Goal: Find specific page/section: Find specific page/section

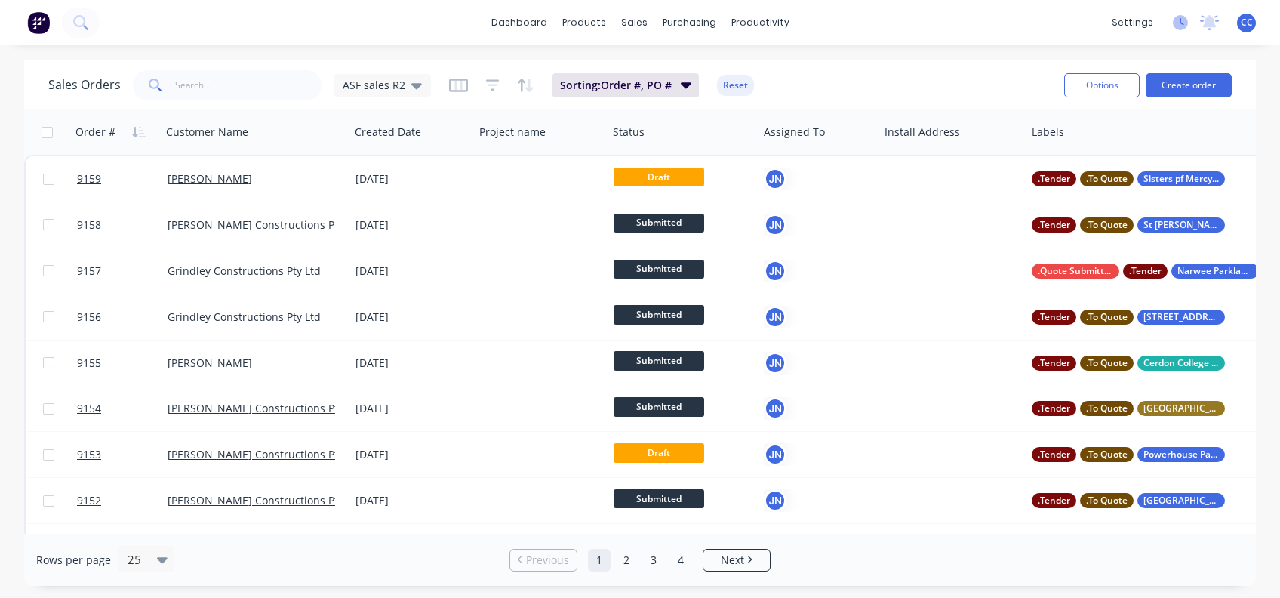
click at [1183, 23] on icon at bounding box center [1182, 22] width 5 height 8
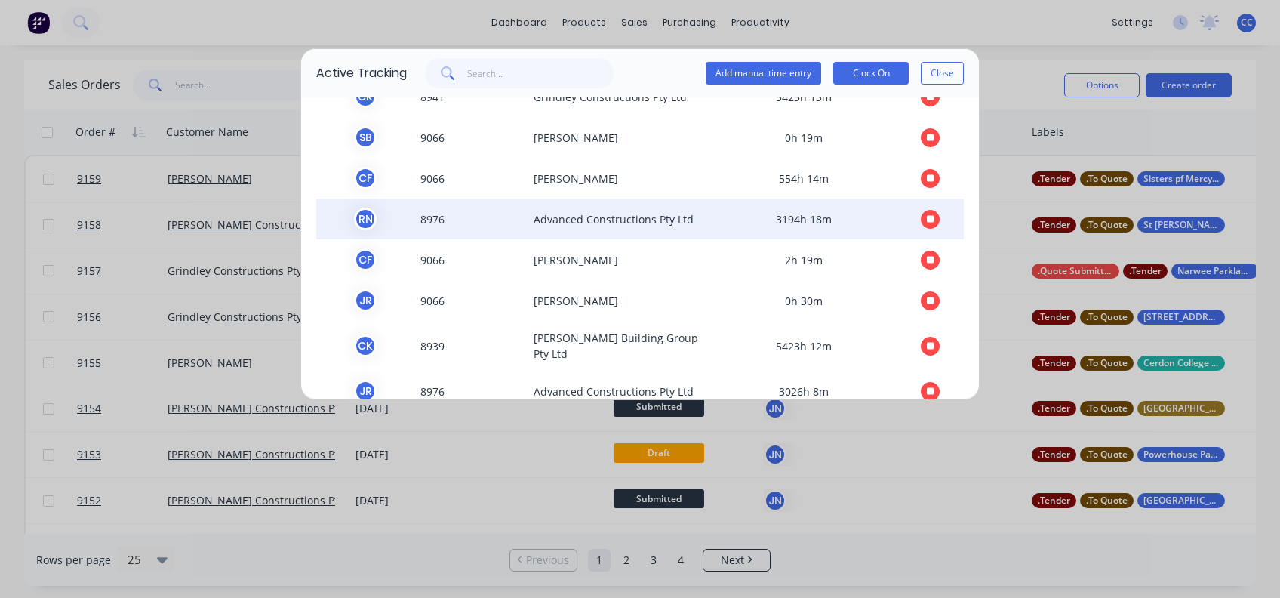
scroll to position [66, 0]
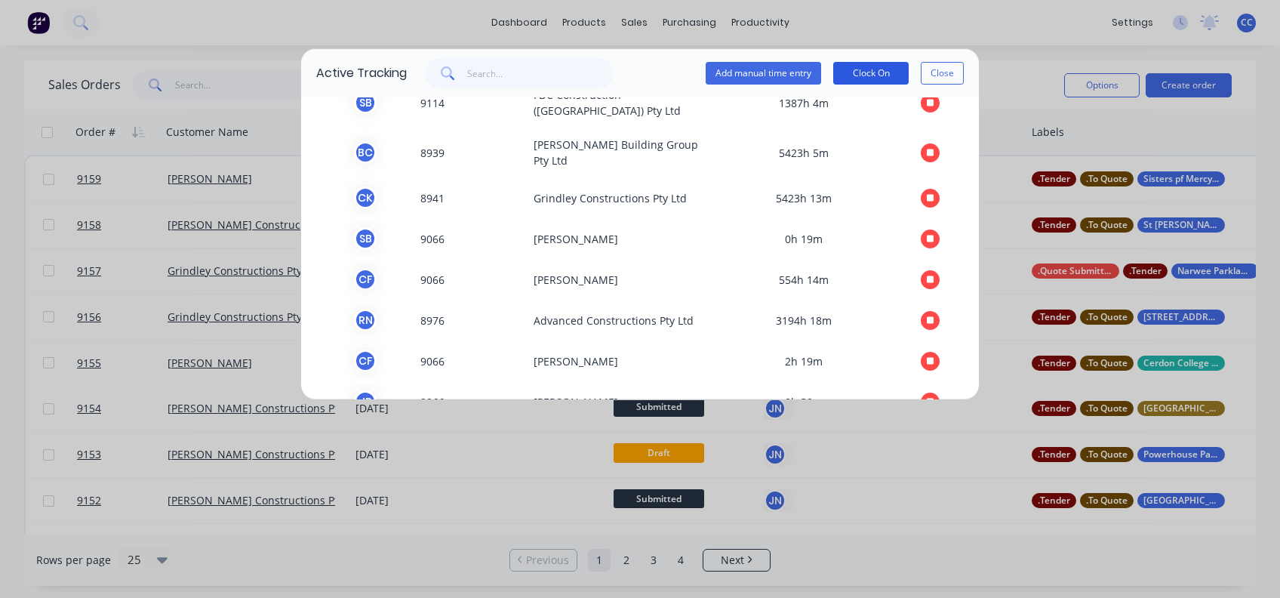
click at [888, 68] on button "Clock On" at bounding box center [870, 73] width 75 height 23
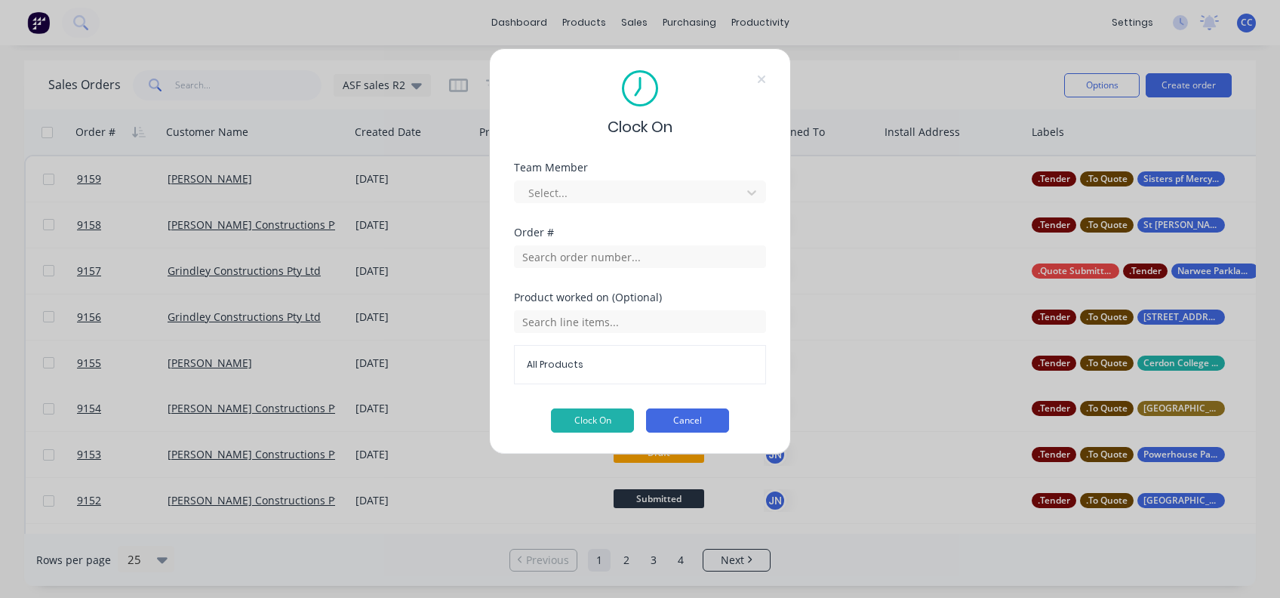
click at [688, 414] on button "Cancel" at bounding box center [687, 420] width 83 height 24
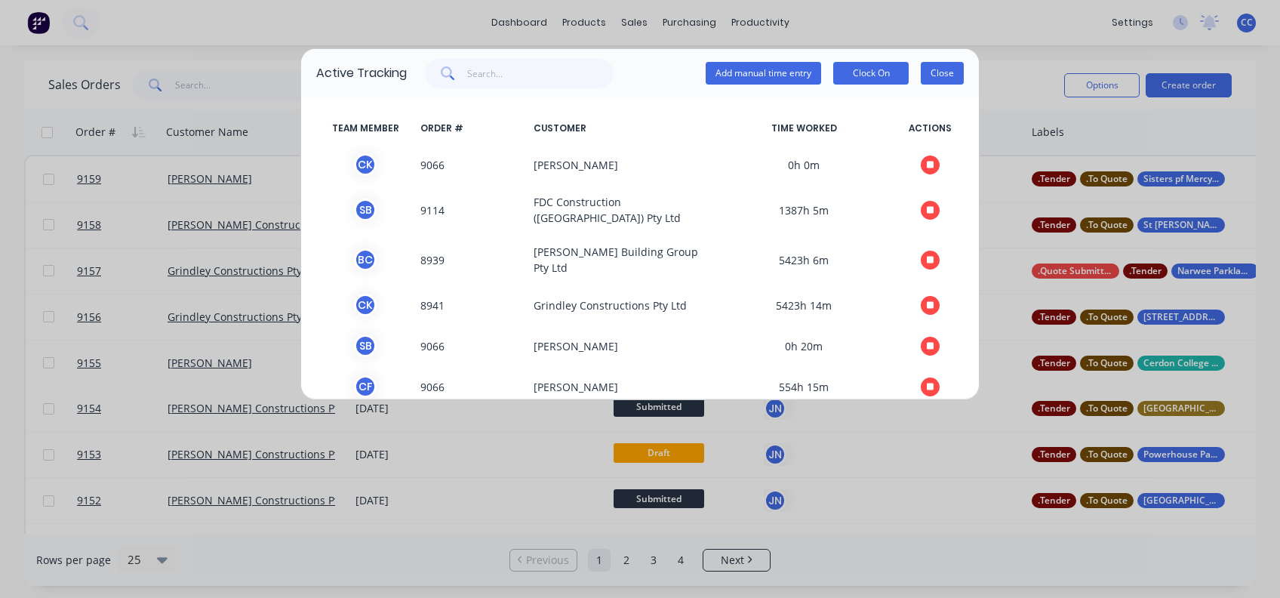
click at [939, 66] on button "Close" at bounding box center [942, 73] width 43 height 23
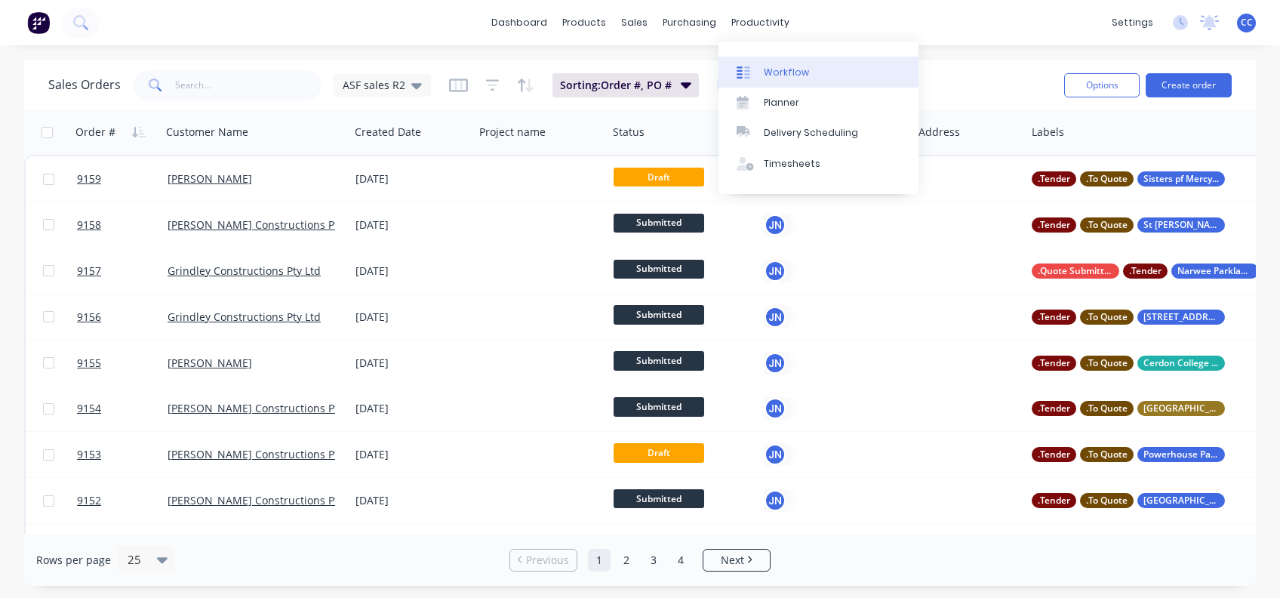
click at [772, 67] on div "Workflow" at bounding box center [786, 73] width 45 height 14
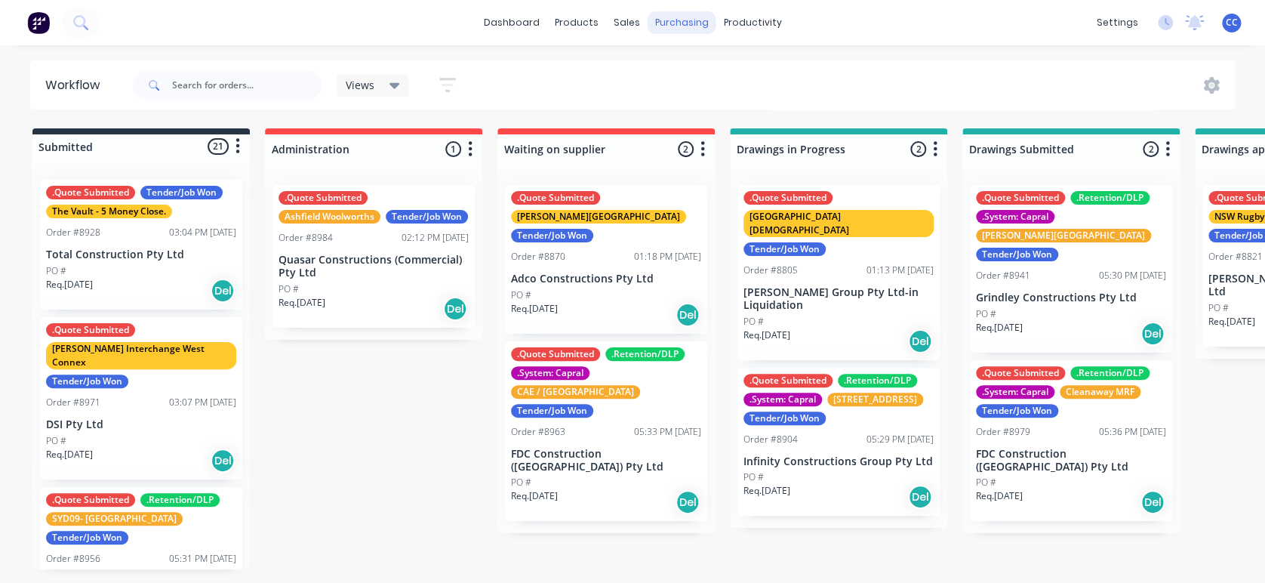
click at [682, 16] on div "purchasing" at bounding box center [682, 22] width 69 height 23
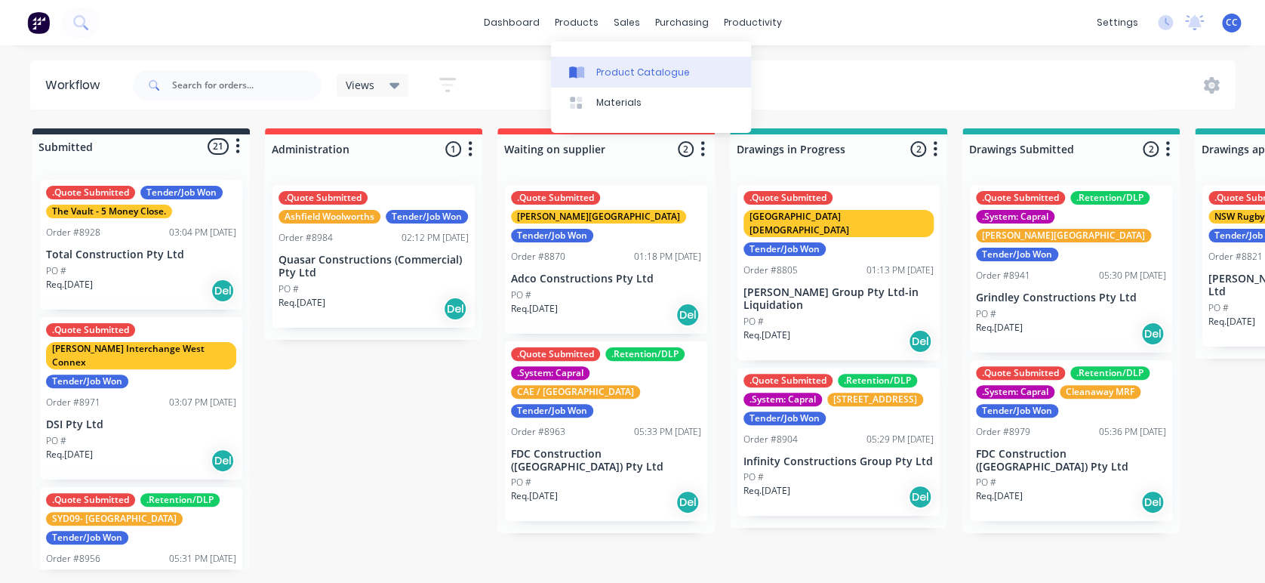
click at [598, 69] on div "Product Catalogue" at bounding box center [643, 73] width 94 height 14
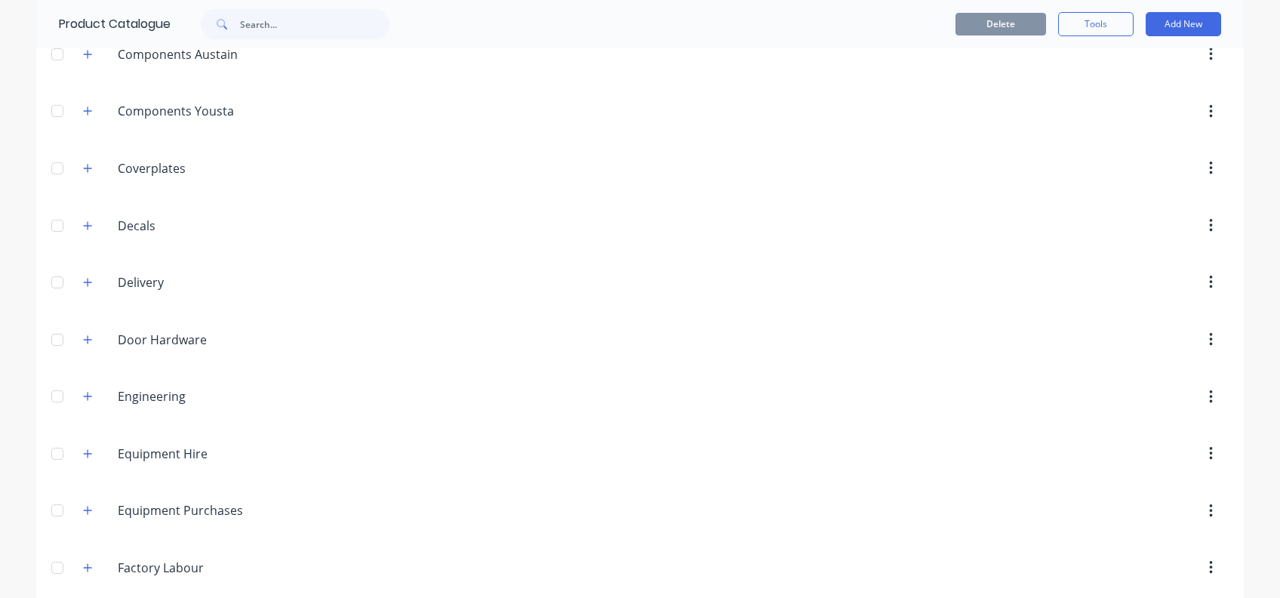
scroll to position [704, 0]
click at [84, 336] on icon "button" at bounding box center [87, 338] width 9 height 11
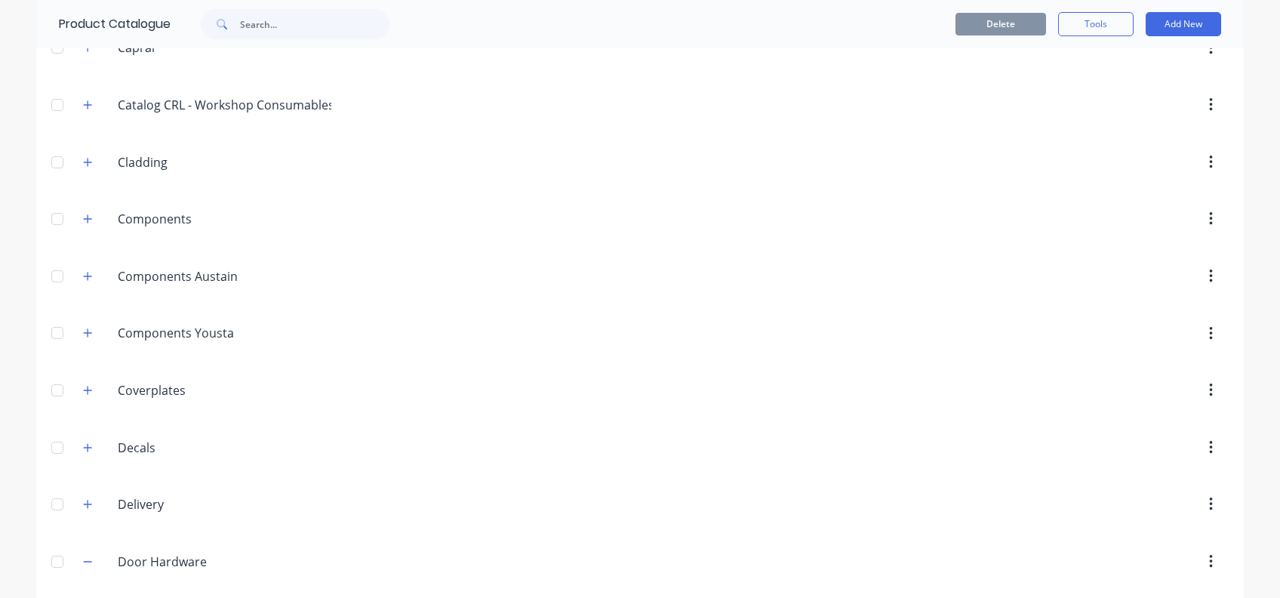
scroll to position [604, 0]
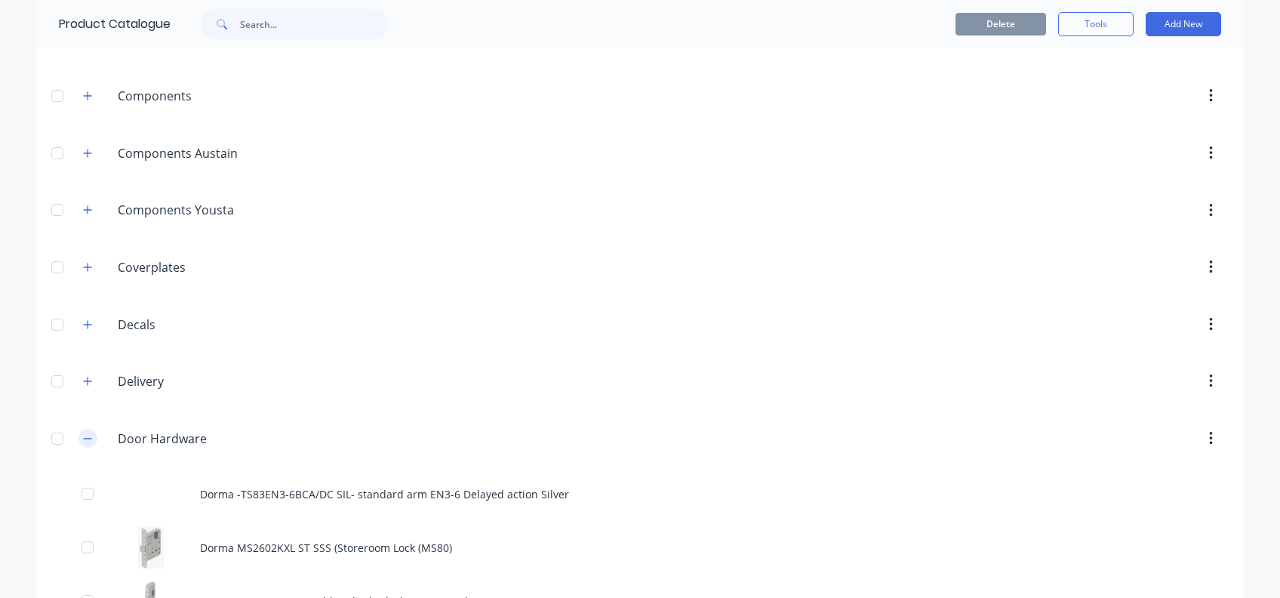
click at [84, 438] on icon "button" at bounding box center [88, 438] width 8 height 1
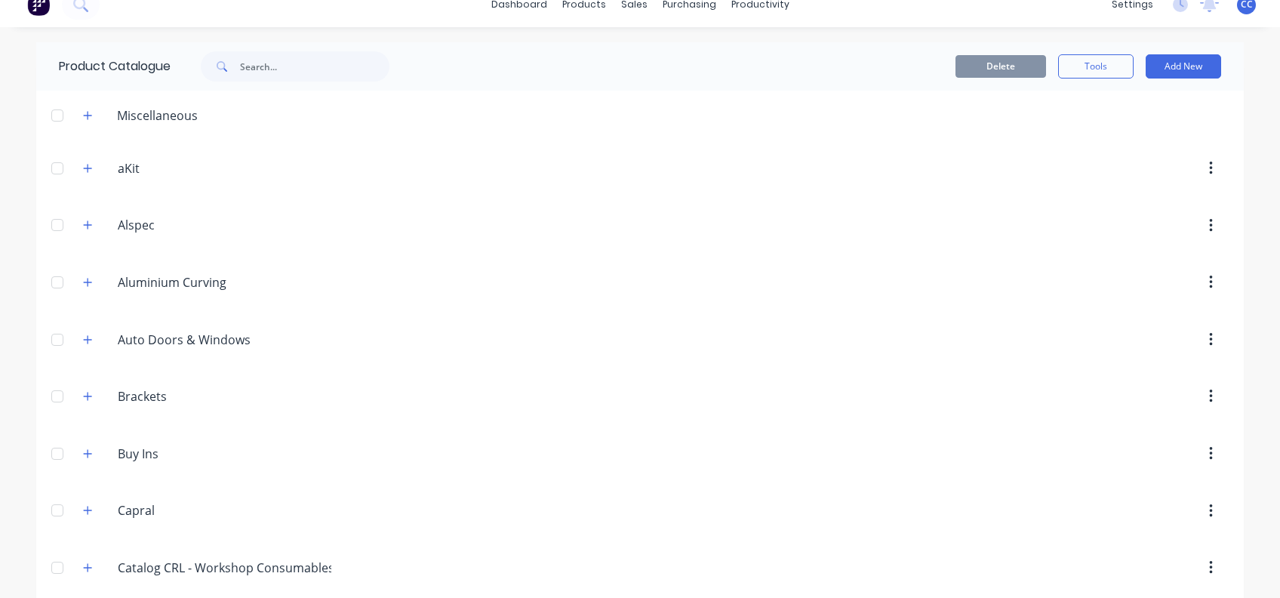
scroll to position [0, 0]
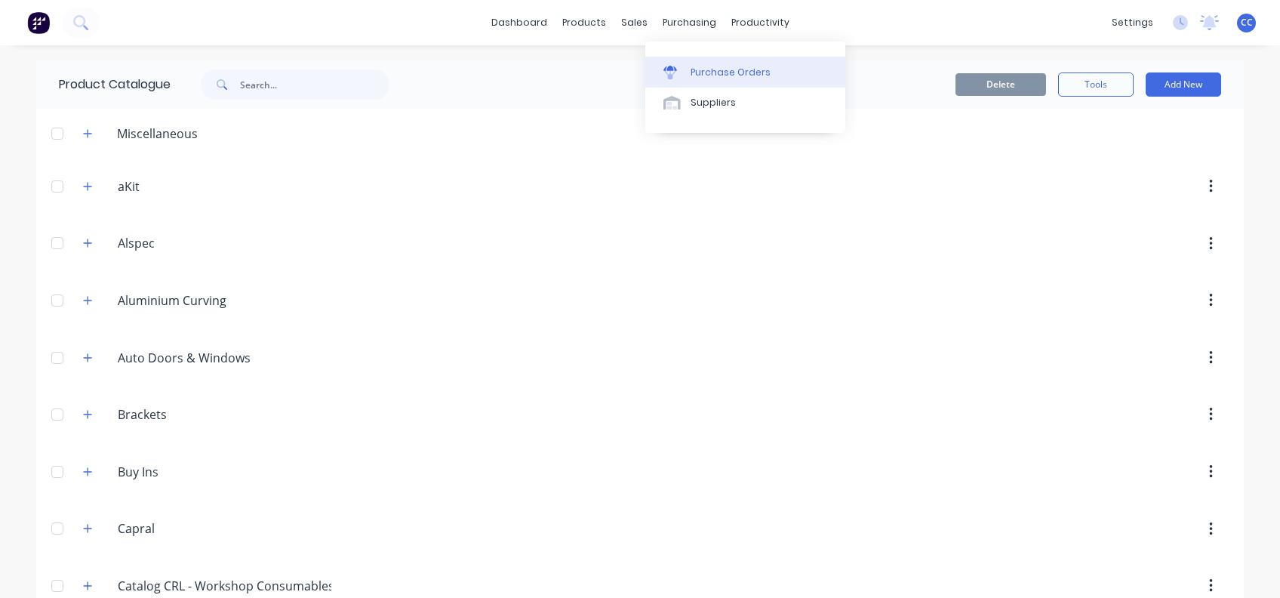
click at [715, 67] on div "Purchase Orders" at bounding box center [731, 73] width 80 height 14
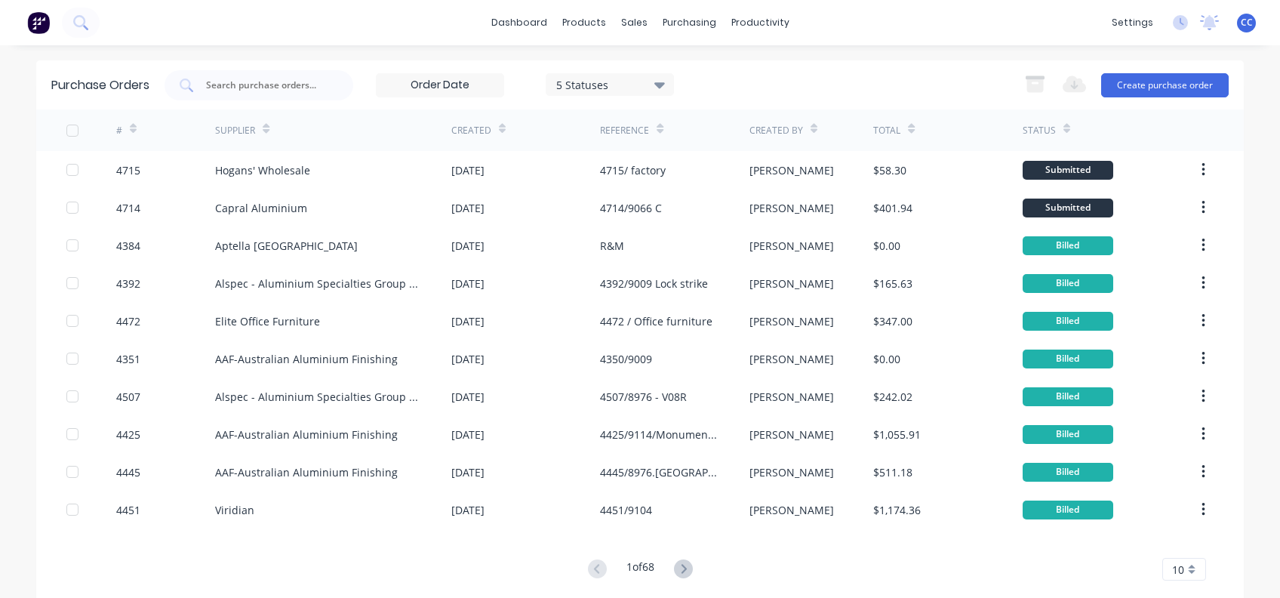
click at [130, 131] on icon at bounding box center [133, 131] width 7 height 5
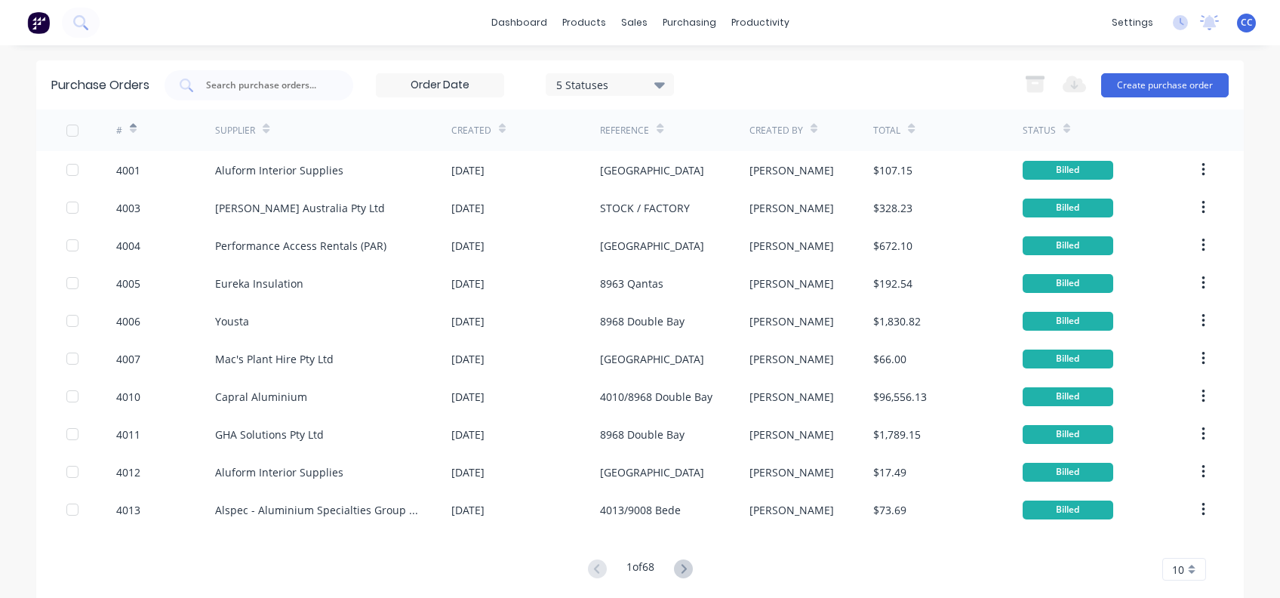
click at [130, 131] on icon at bounding box center [133, 128] width 7 height 11
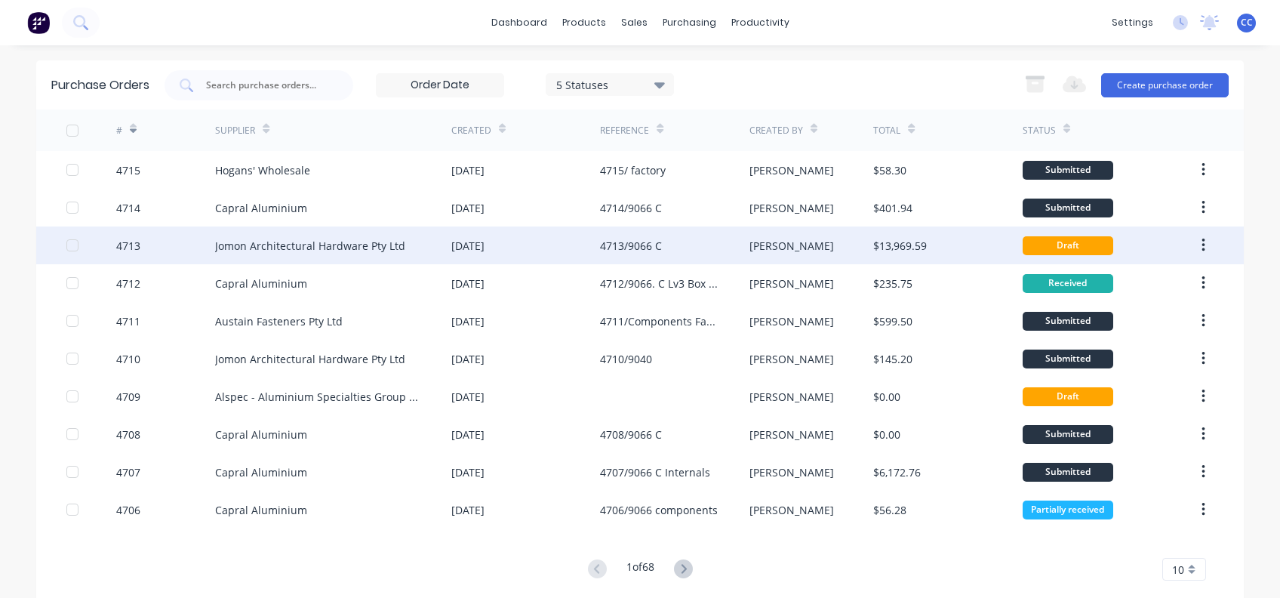
click at [365, 245] on div "Jomon Architectural Hardware Pty Ltd" at bounding box center [310, 246] width 190 height 16
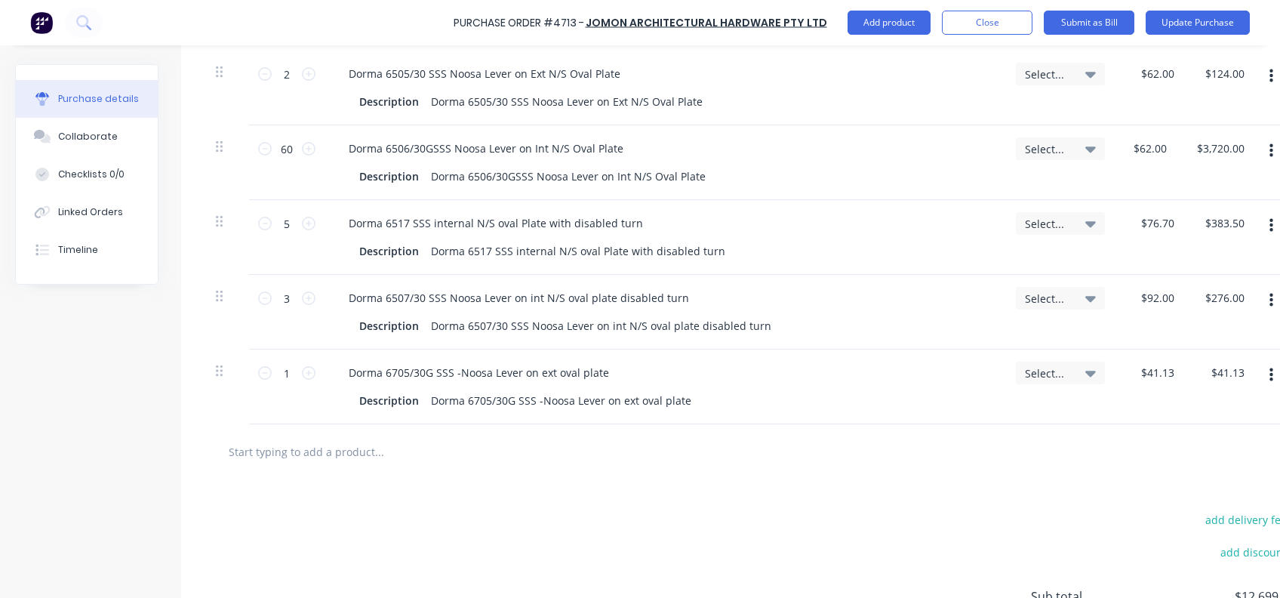
scroll to position [906, 0]
click at [285, 450] on input "text" at bounding box center [379, 450] width 302 height 30
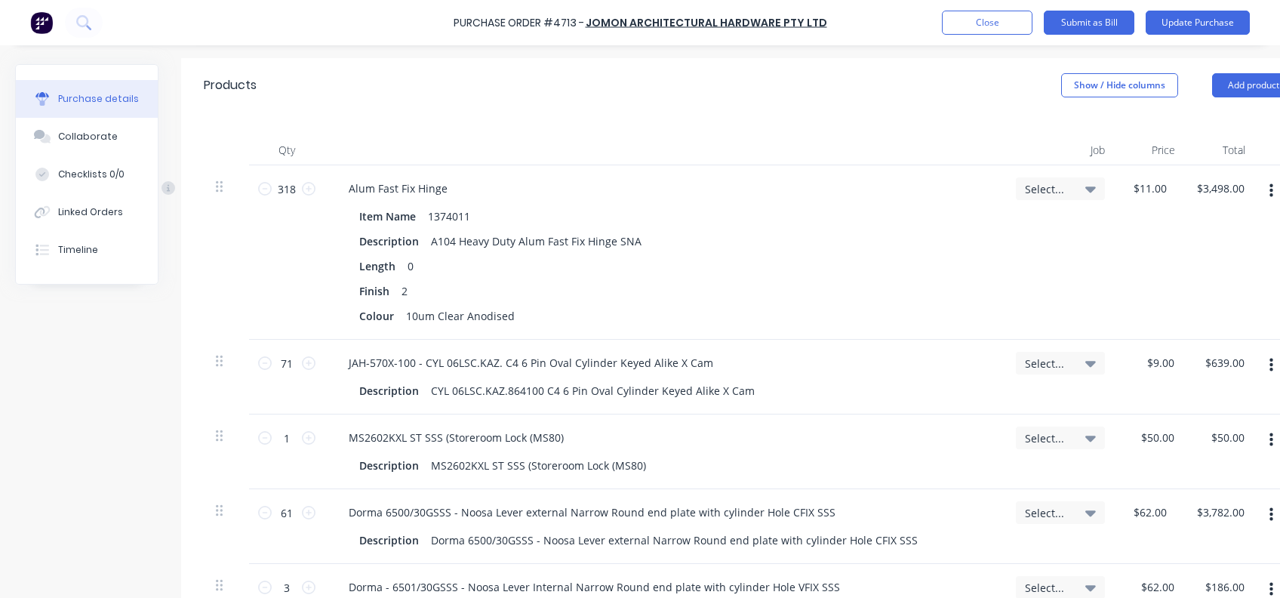
scroll to position [201, 0]
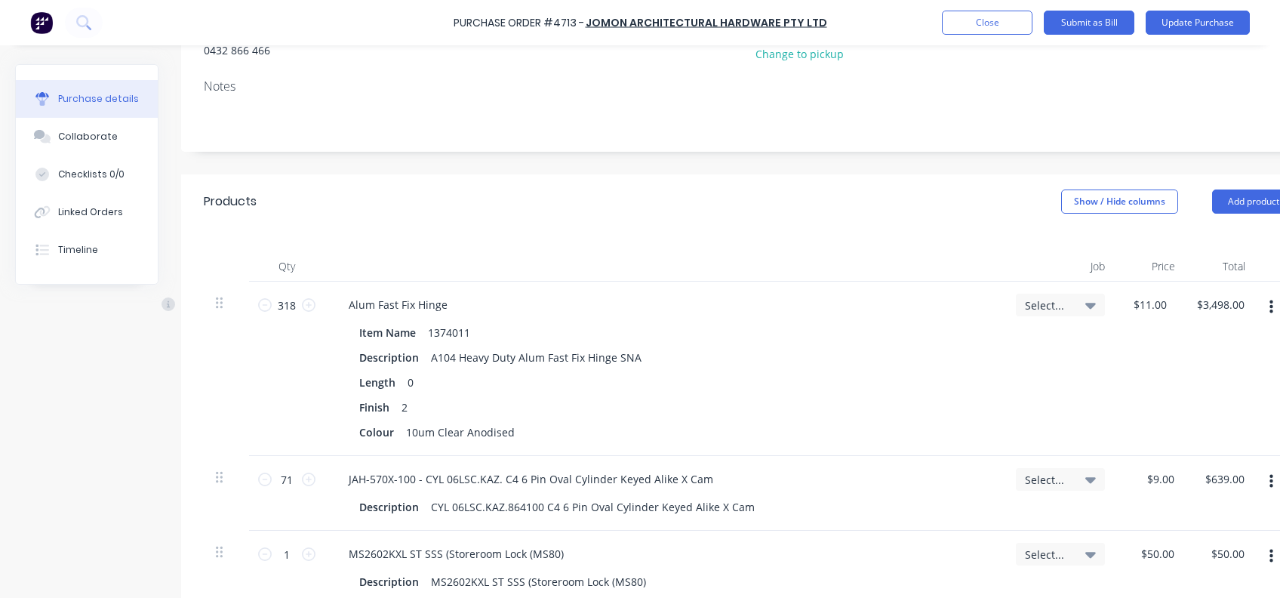
click at [1089, 304] on icon at bounding box center [1090, 306] width 11 height 6
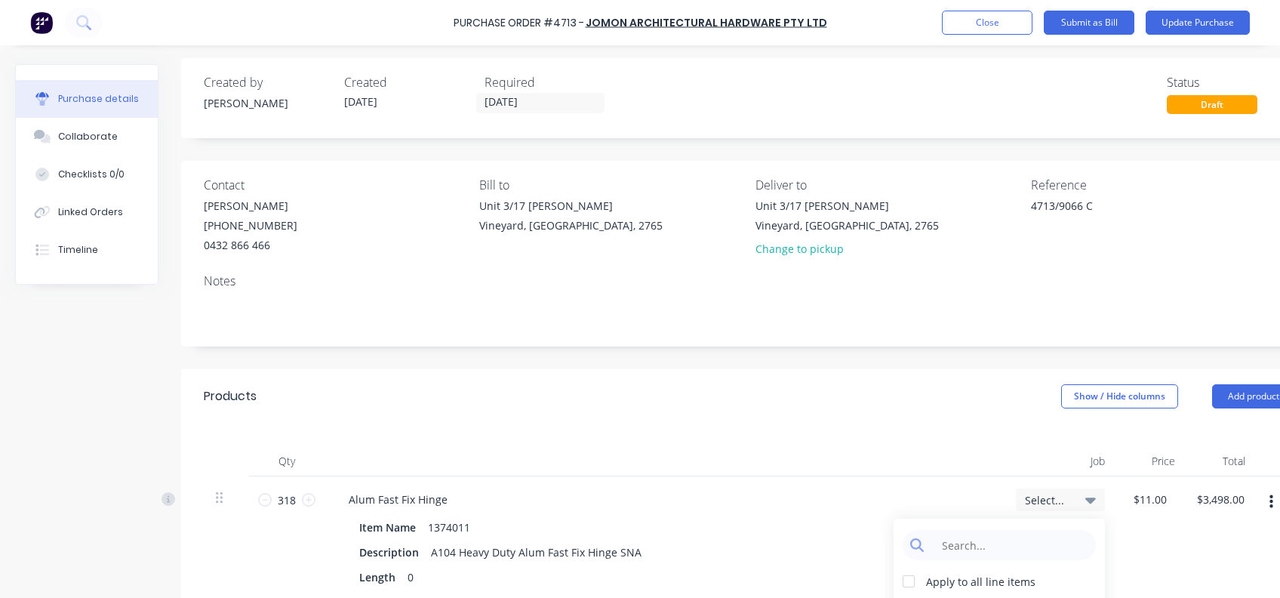
scroll to position [0, 0]
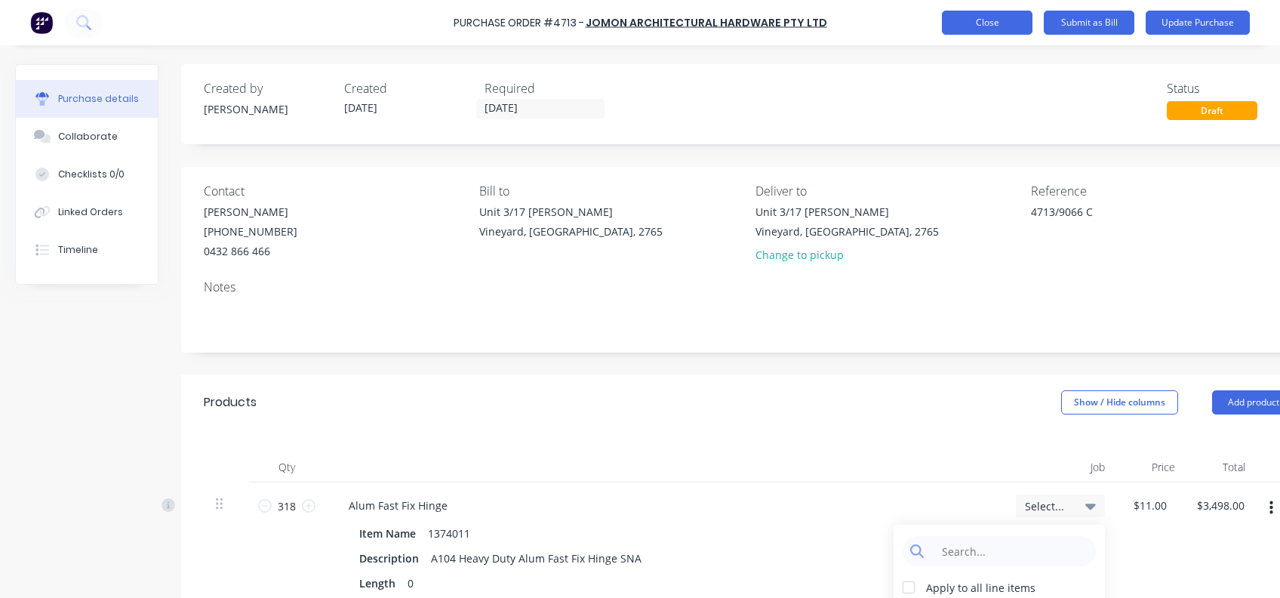
type textarea "x"
click at [972, 23] on button "Close" at bounding box center [987, 23] width 91 height 24
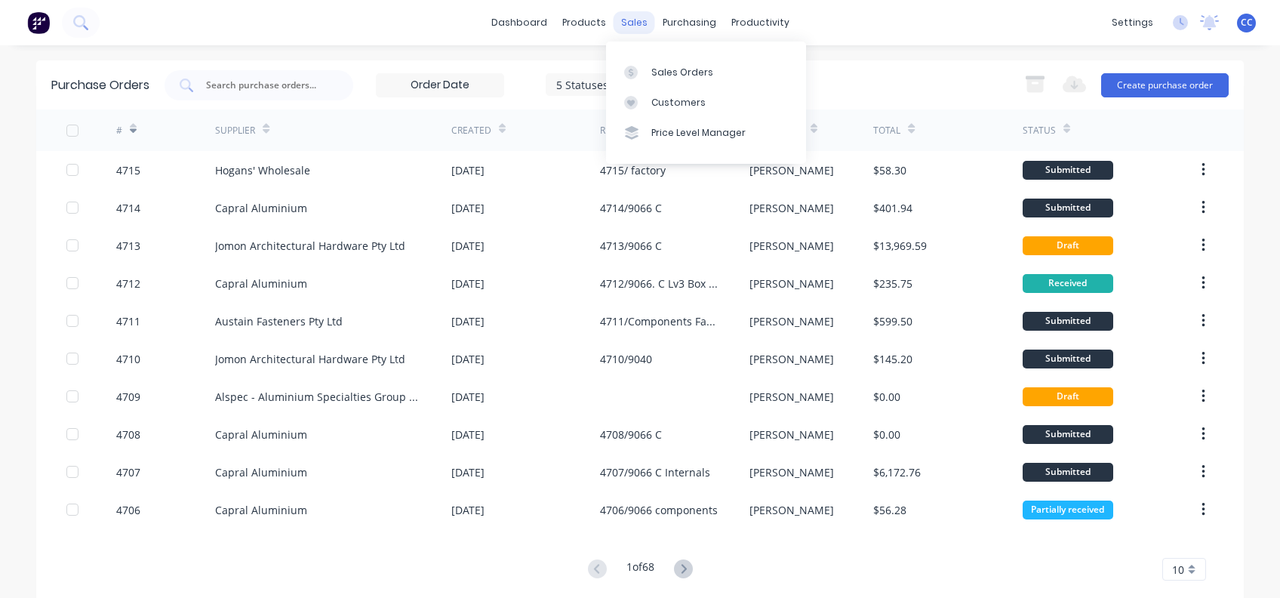
click at [628, 24] on div "sales" at bounding box center [635, 22] width 42 height 23
click at [689, 66] on div "Sales Orders" at bounding box center [682, 73] width 62 height 14
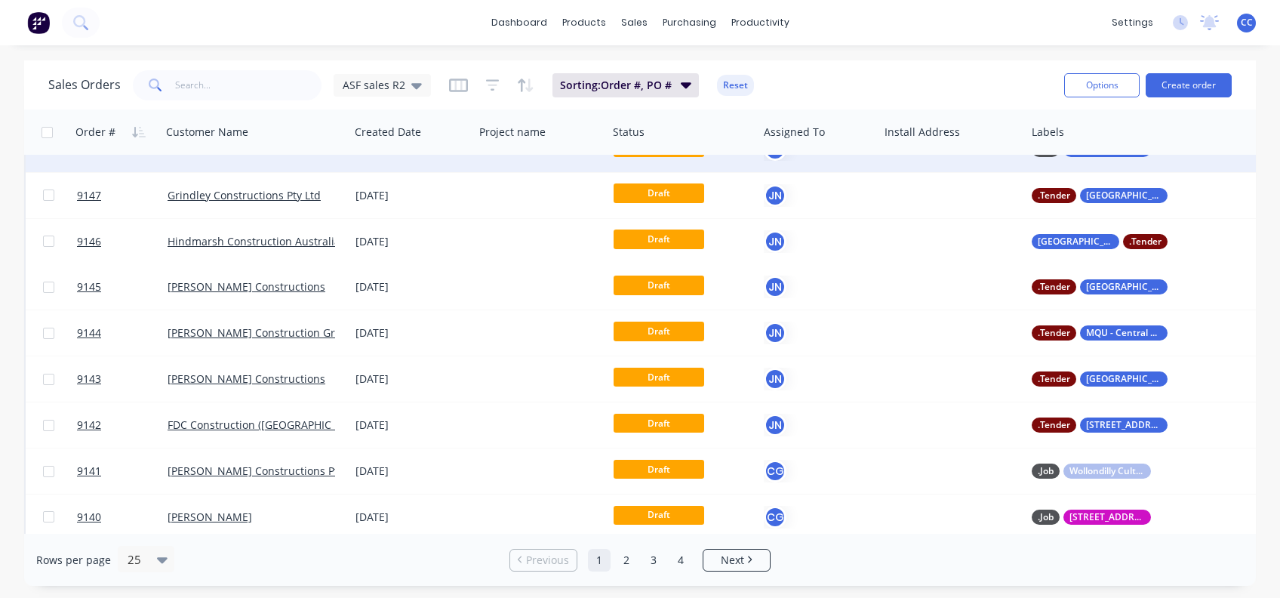
scroll to position [777, 0]
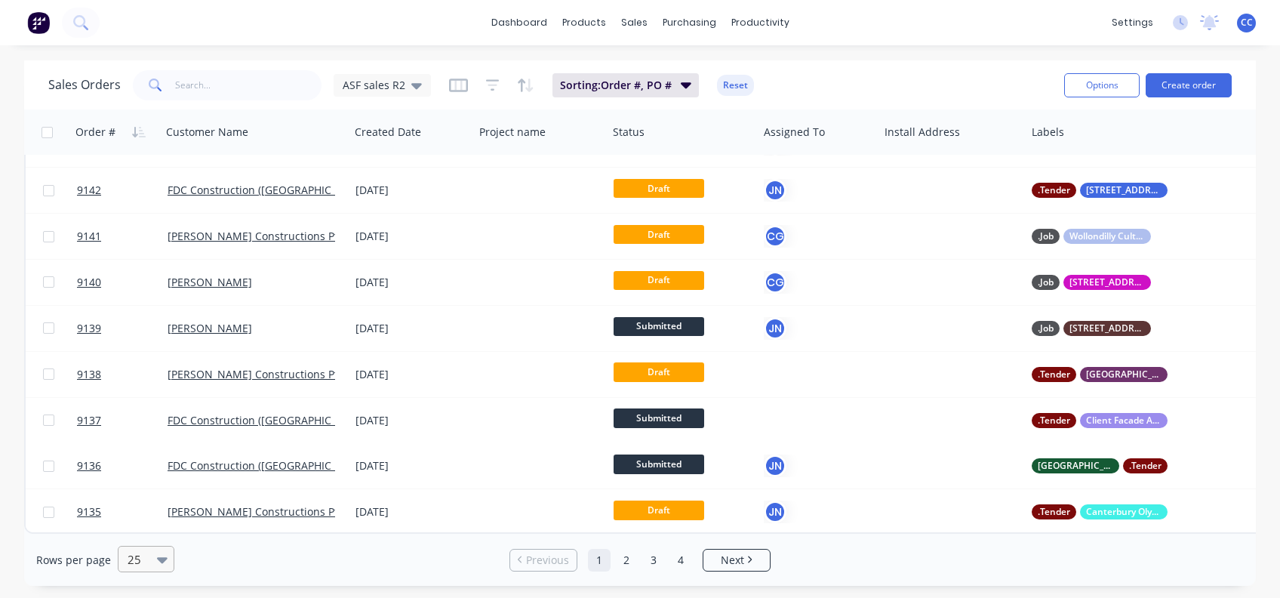
click at [159, 558] on icon at bounding box center [162, 560] width 11 height 6
click at [151, 513] on div "100" at bounding box center [143, 523] width 57 height 28
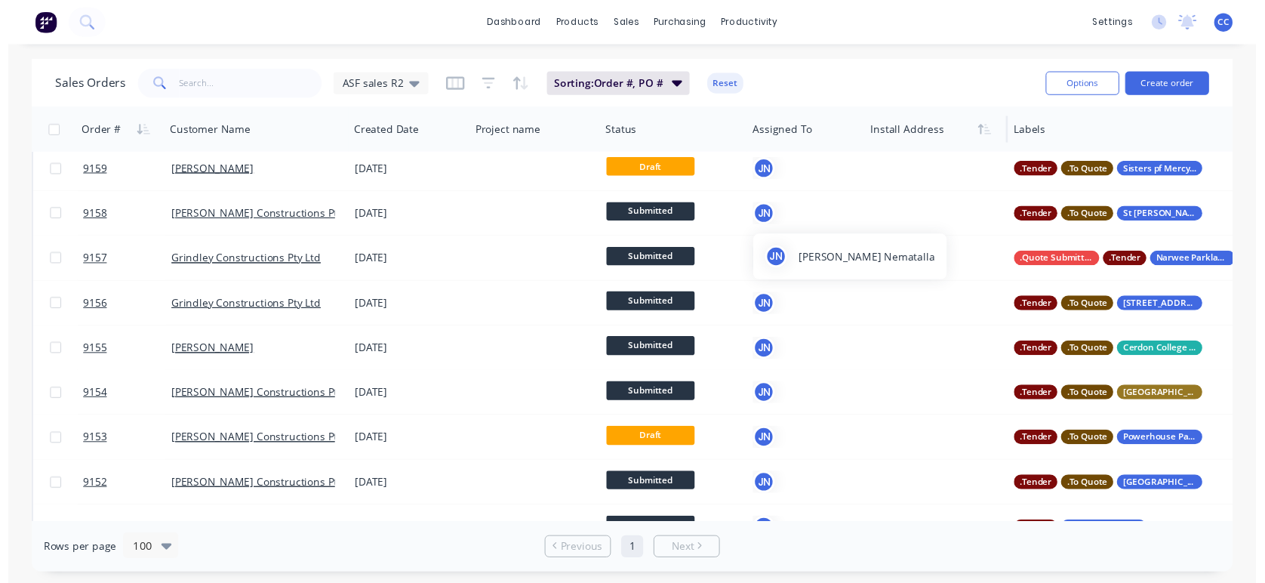
scroll to position [0, 0]
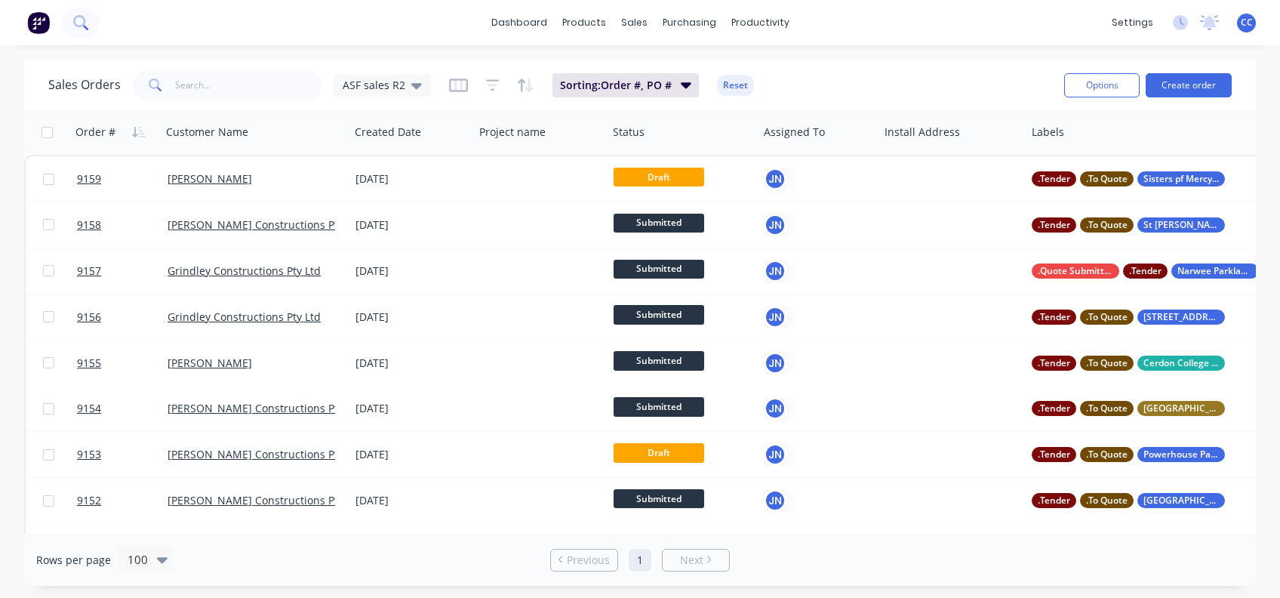
click at [85, 18] on icon at bounding box center [80, 22] width 14 height 14
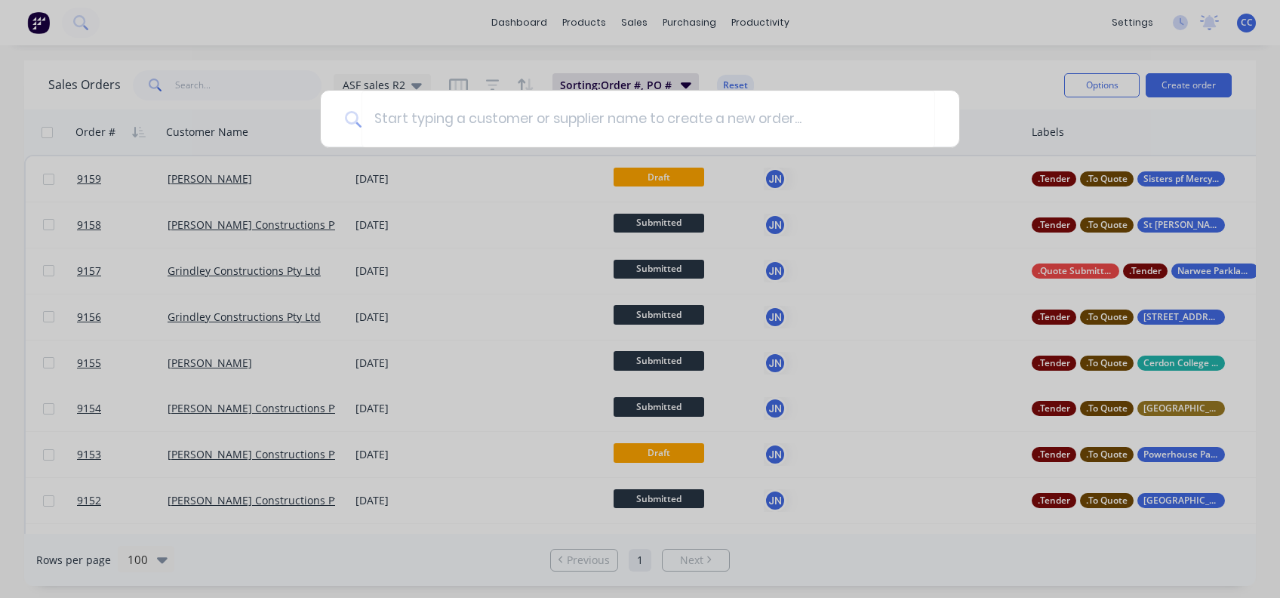
click at [147, 85] on div at bounding box center [640, 299] width 1280 height 598
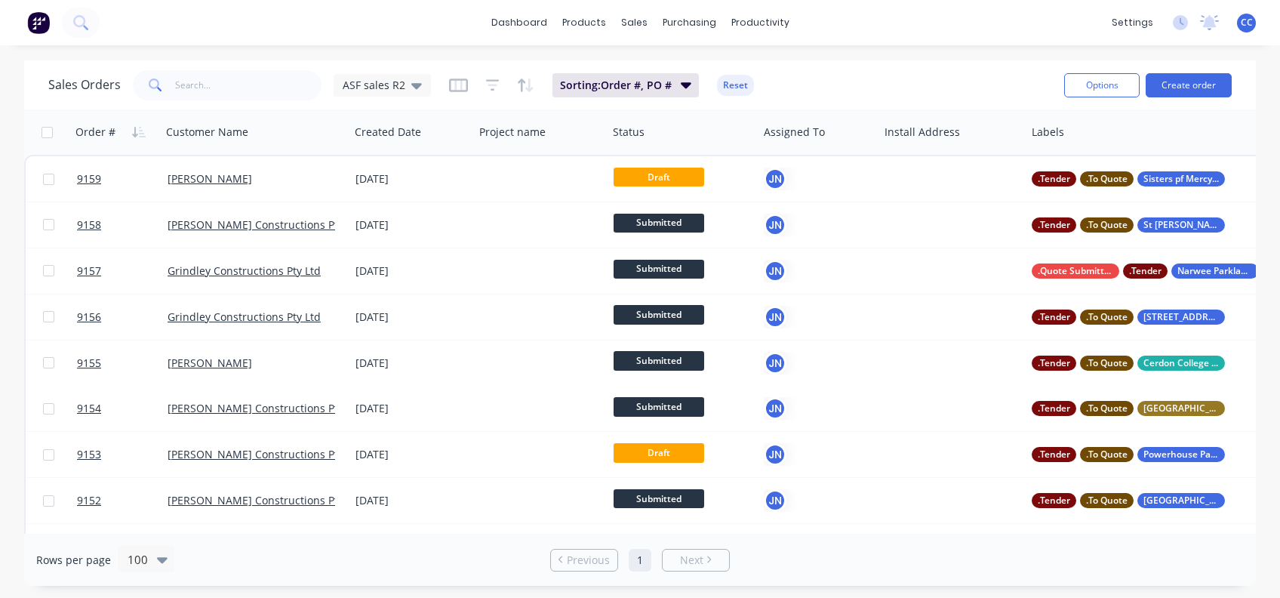
click at [166, 85] on span at bounding box center [154, 85] width 42 height 30
click at [201, 85] on input "text" at bounding box center [248, 85] width 147 height 30
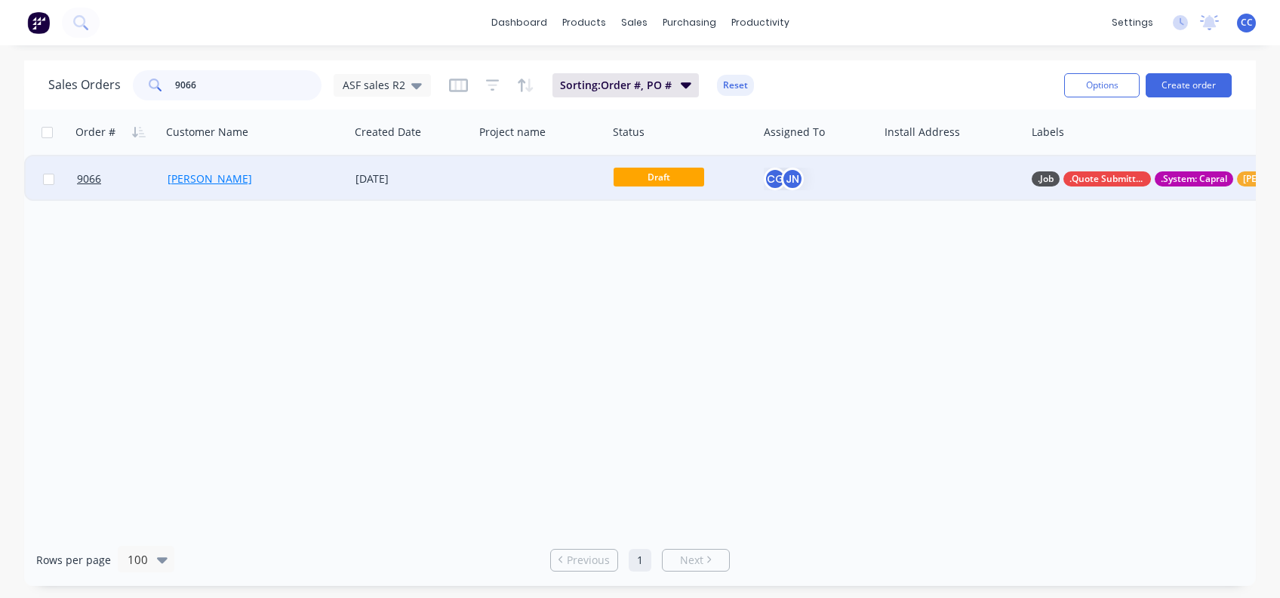
type input "9066"
click at [194, 174] on link "[PERSON_NAME]" at bounding box center [210, 178] width 85 height 14
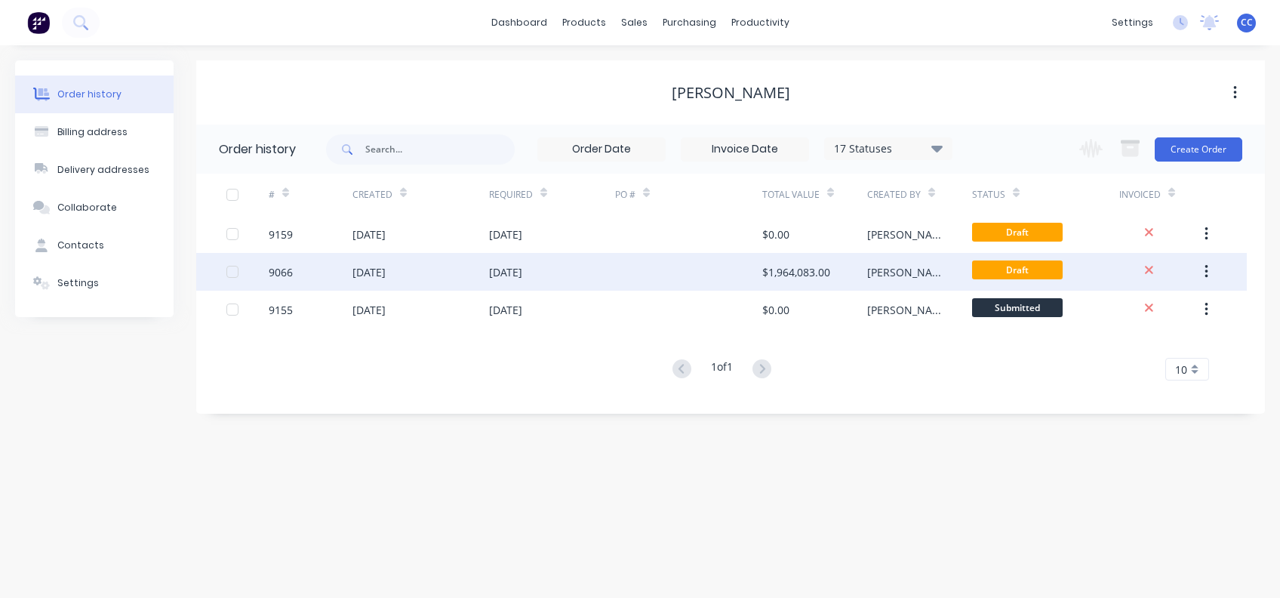
click at [289, 272] on div "9066" at bounding box center [281, 272] width 24 height 16
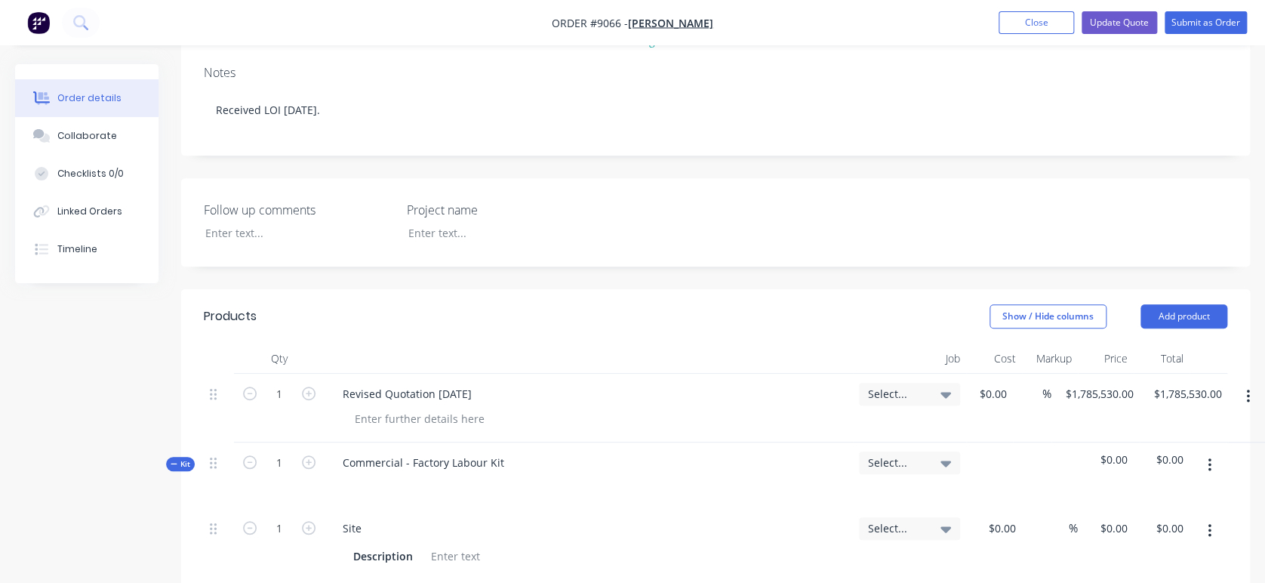
scroll to position [302, 0]
